Goal: Navigation & Orientation: Find specific page/section

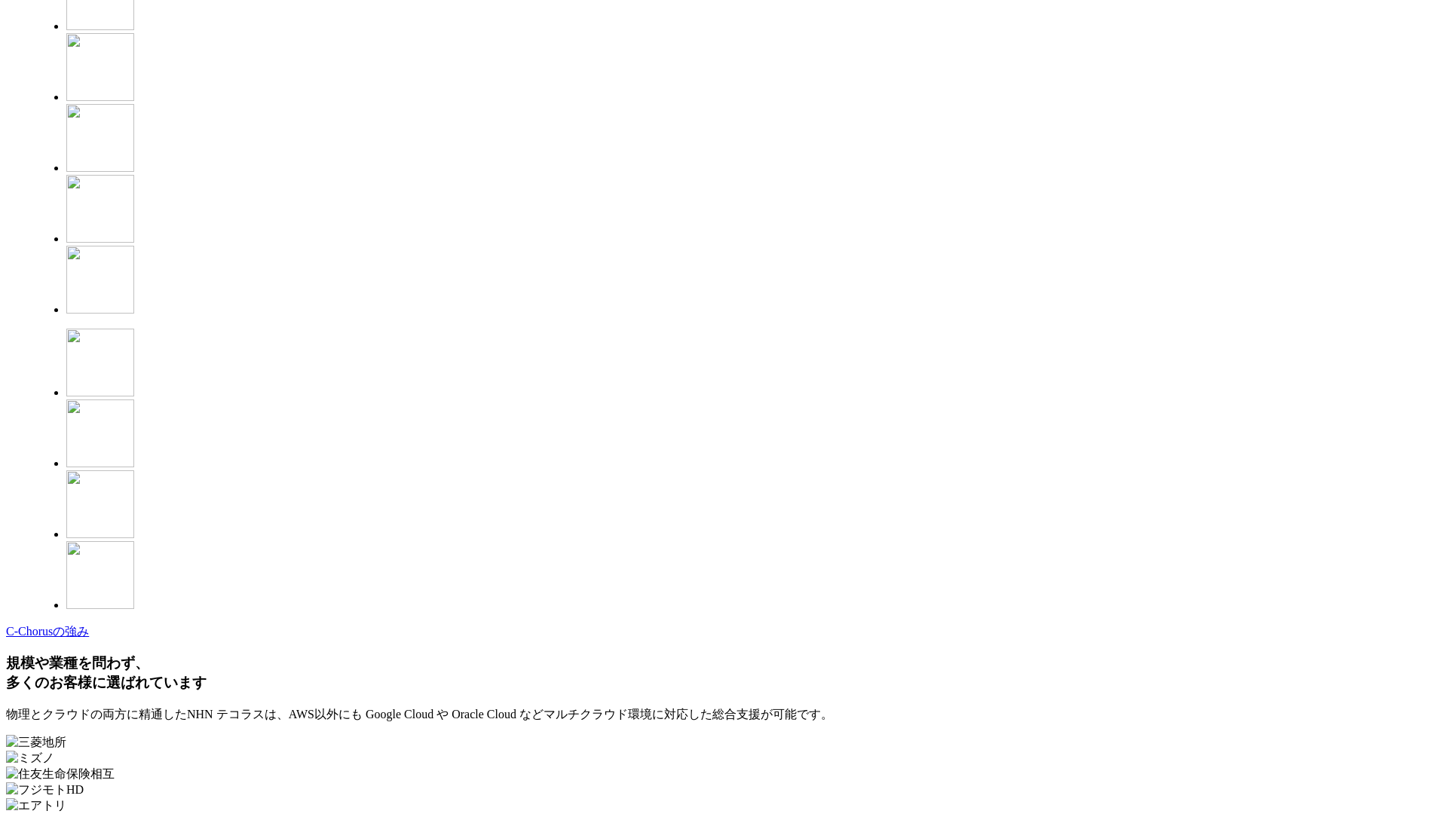
scroll to position [3976, 0]
